Goal: Information Seeking & Learning: Learn about a topic

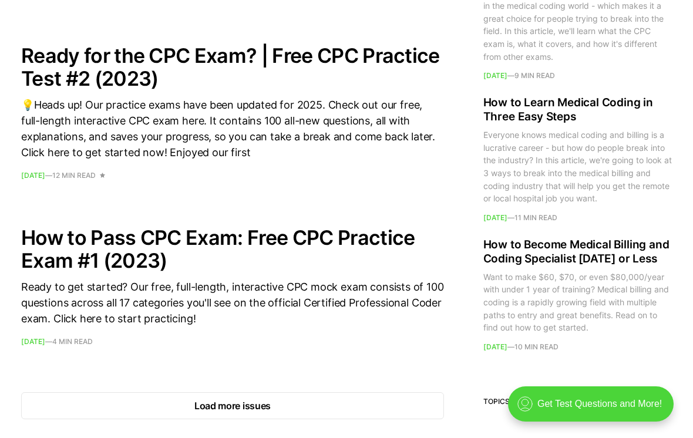
scroll to position [1617, 0]
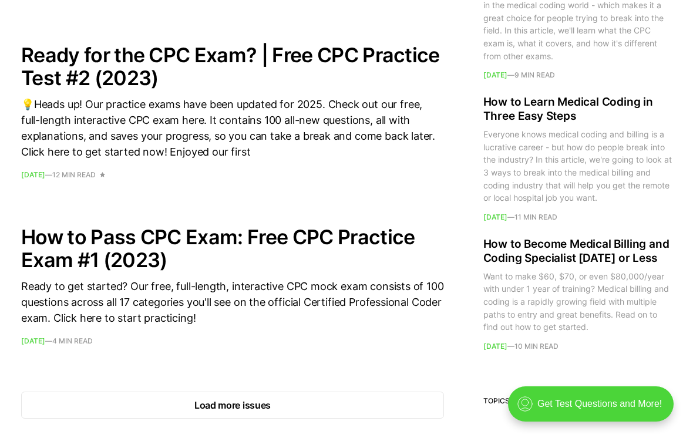
click at [412, 233] on h2 "How to Pass CPC Exam: Free CPC Practice Exam #1 (2023)" at bounding box center [232, 249] width 423 height 46
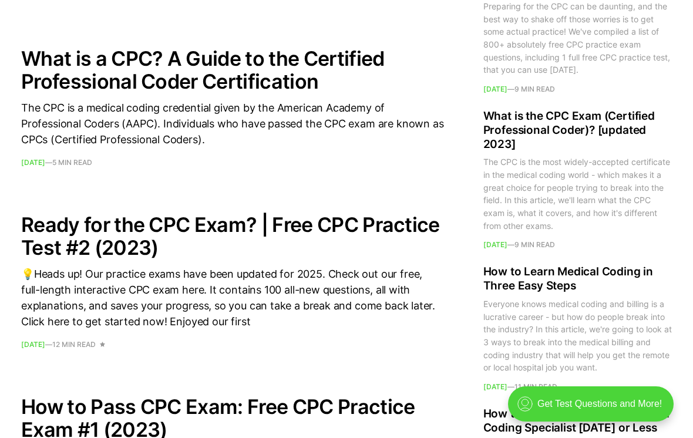
scroll to position [1446, 0]
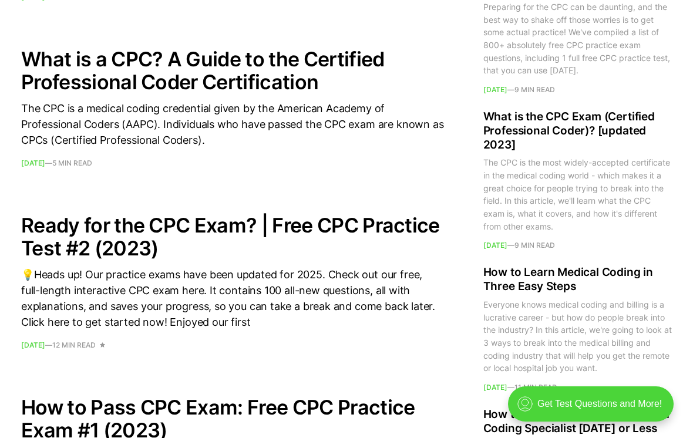
click at [402, 227] on h2 "Ready for the CPC Exam? | Free CPC Practice Test #2 (2023)" at bounding box center [232, 237] width 423 height 46
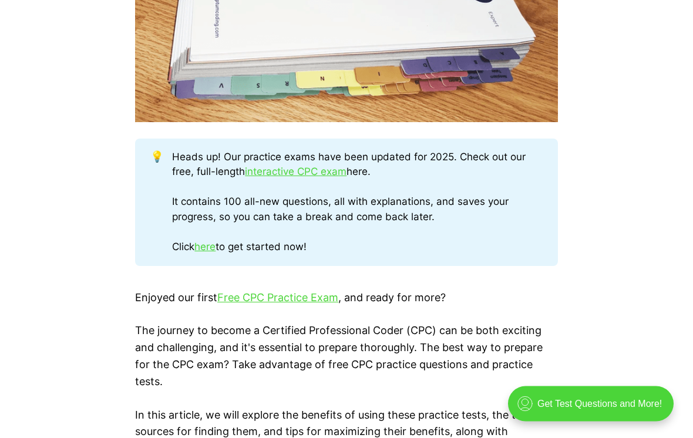
scroll to position [554, 0]
click at [337, 173] on link "interactive CPC exam" at bounding box center [296, 172] width 102 height 12
